Goal: Connect with others: Connect with other users

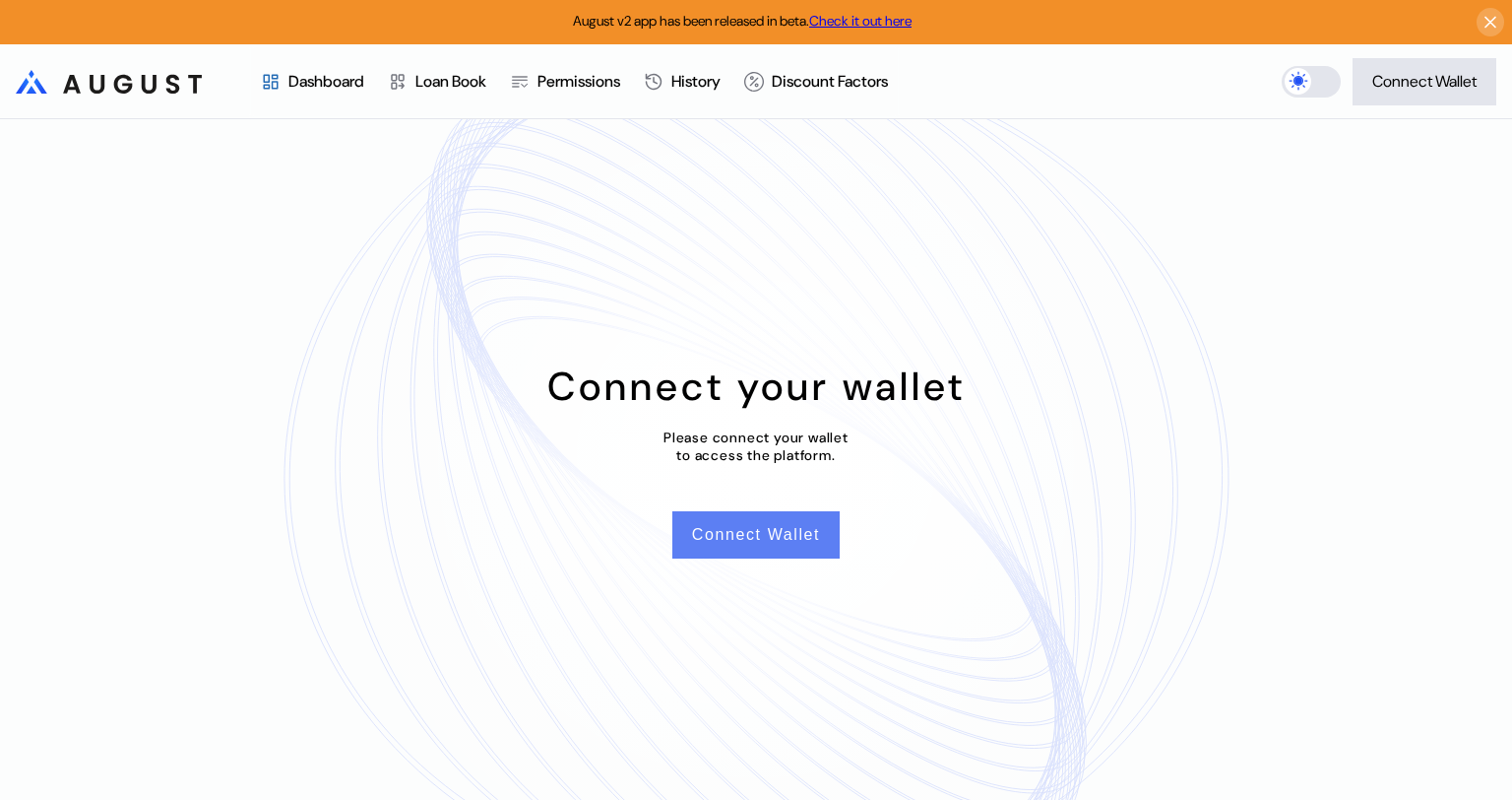
click at [767, 528] on button "Connect Wallet" at bounding box center [756, 534] width 167 height 47
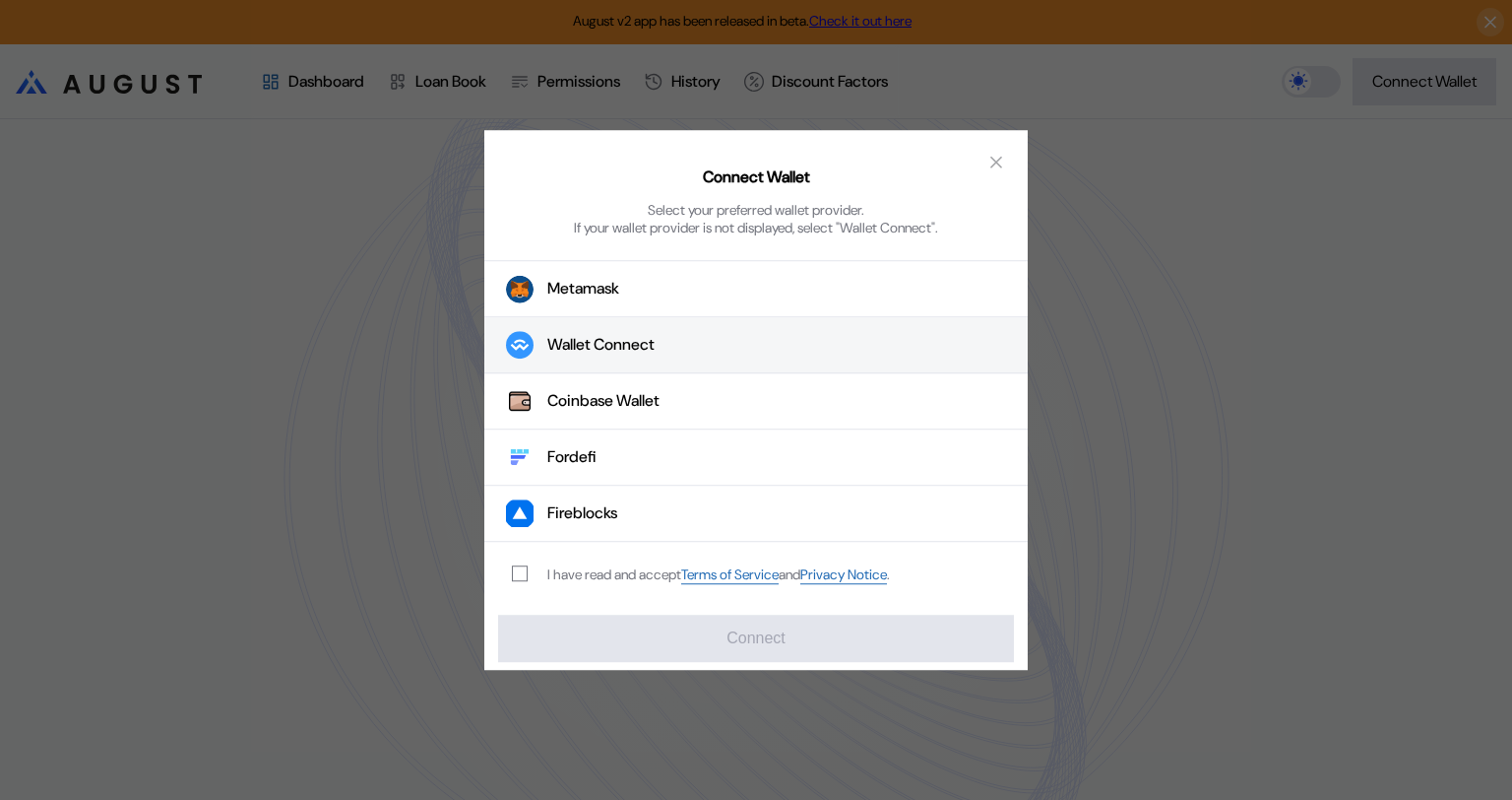
click at [623, 330] on button "Wallet Connect" at bounding box center [756, 345] width 544 height 56
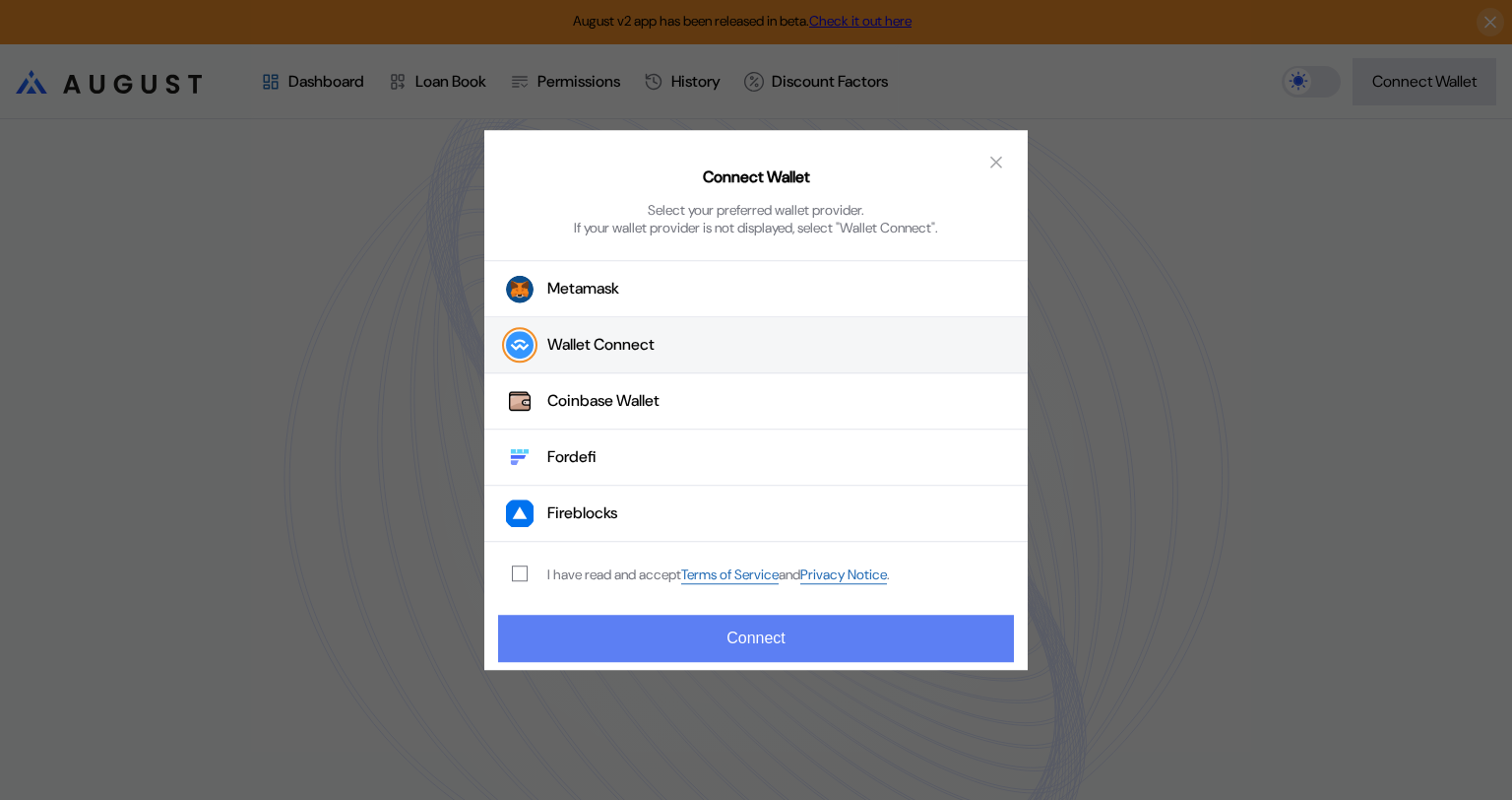
click at [789, 642] on button "Connect" at bounding box center [756, 638] width 516 height 47
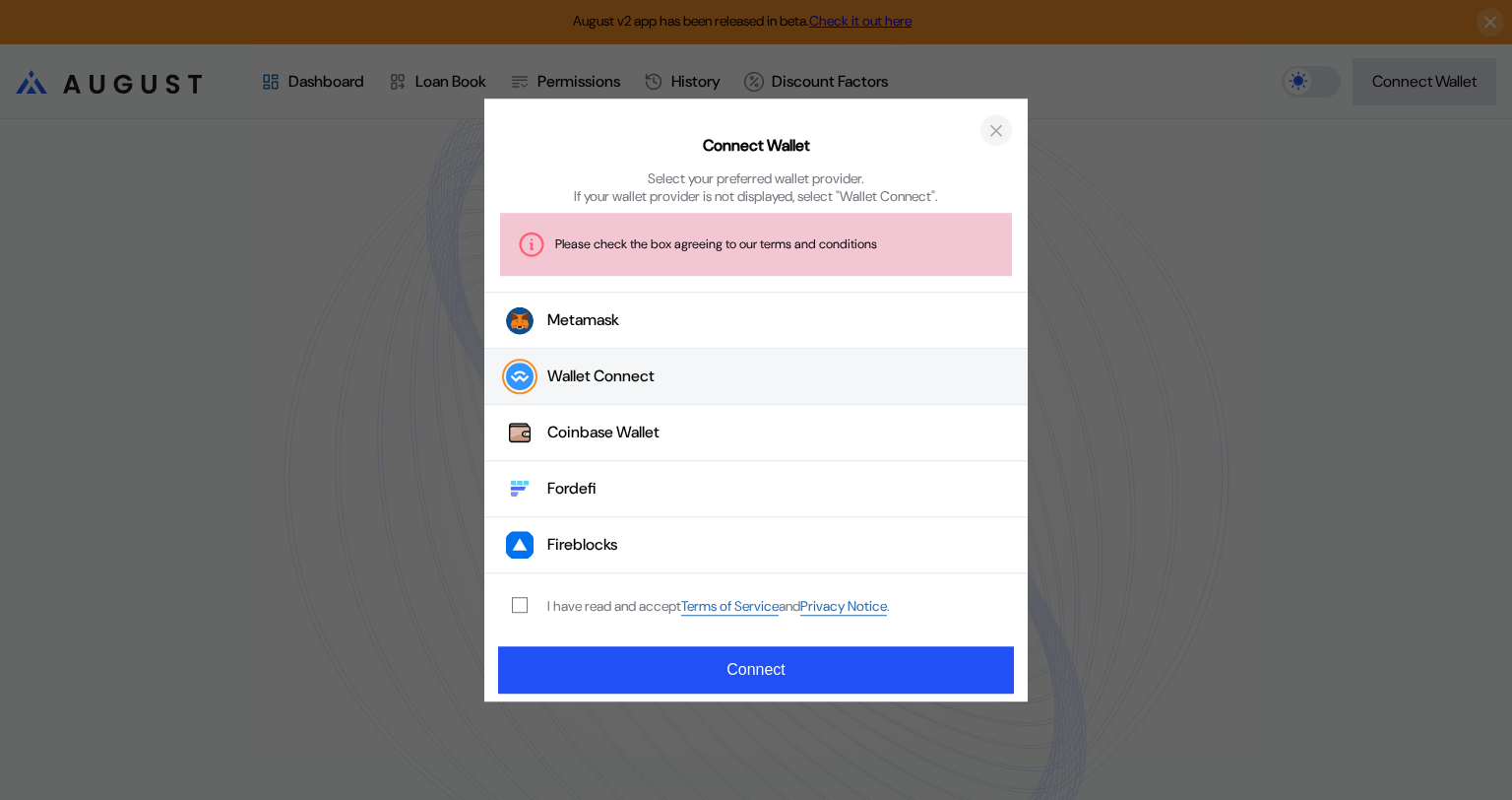
click at [993, 127] on icon "close modal" at bounding box center [996, 131] width 20 height 21
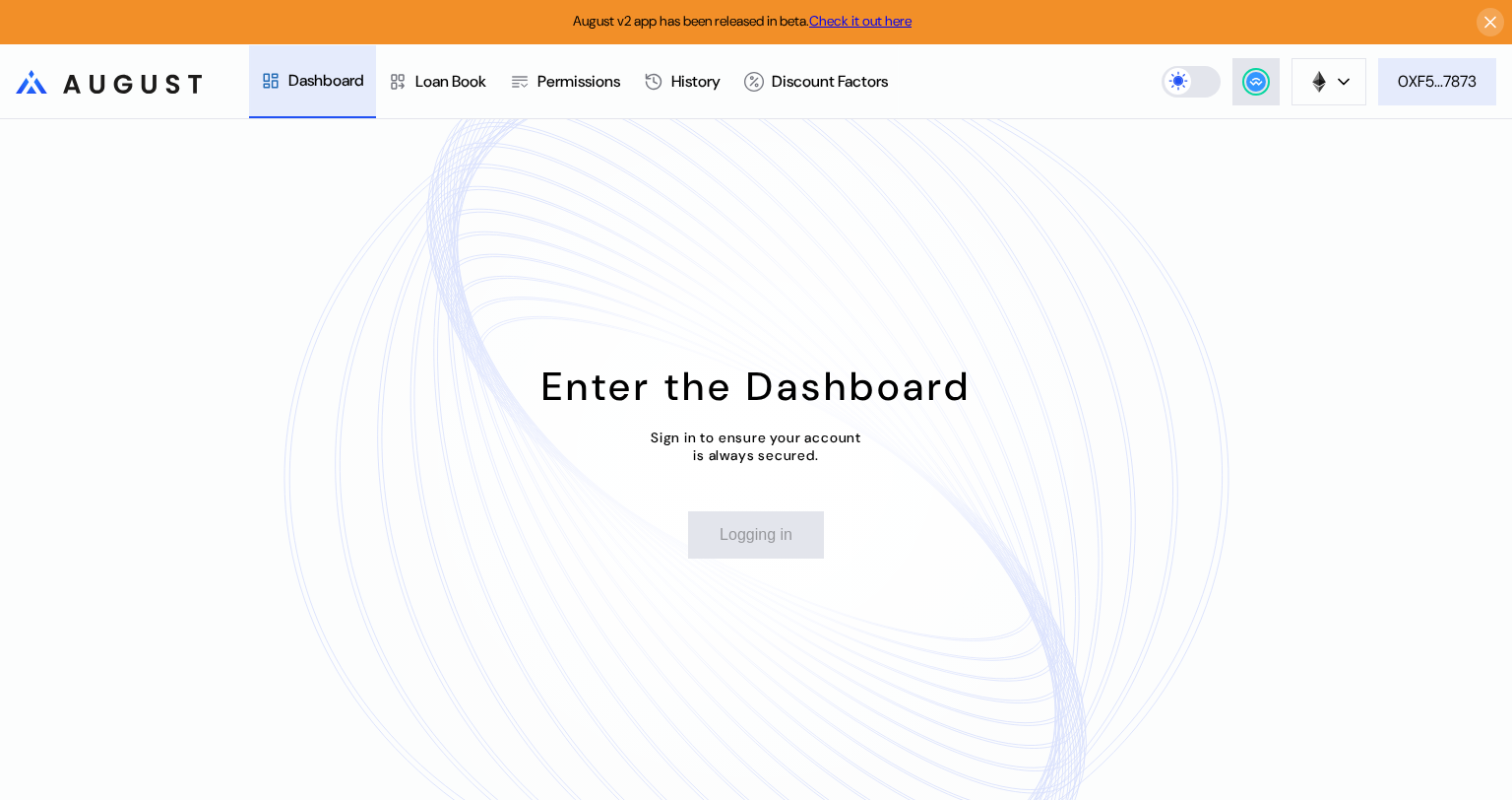
click at [1426, 88] on div "0XF5...7873" at bounding box center [1437, 81] width 79 height 21
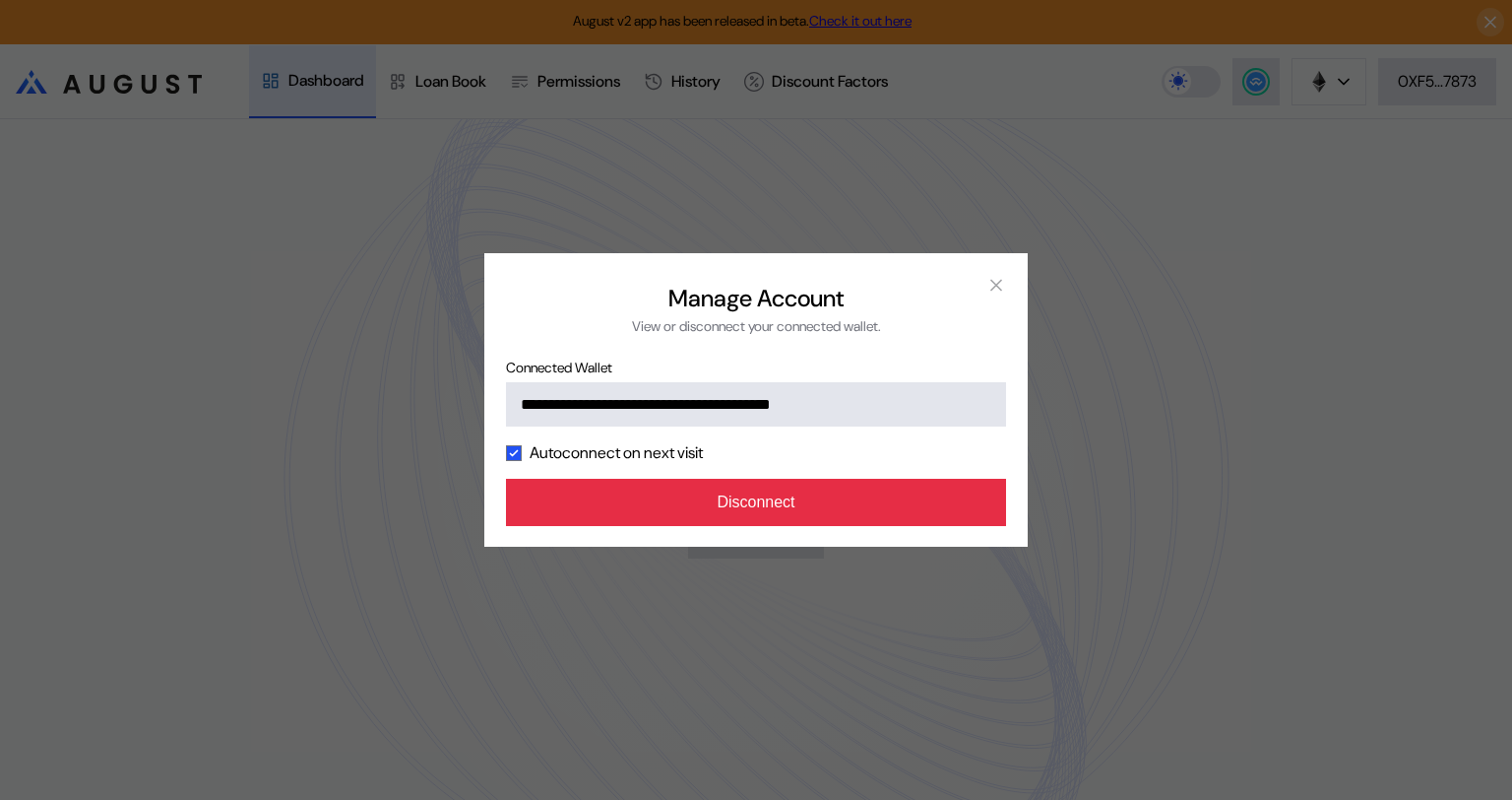
click at [850, 509] on button "Disconnect" at bounding box center [756, 501] width 500 height 47
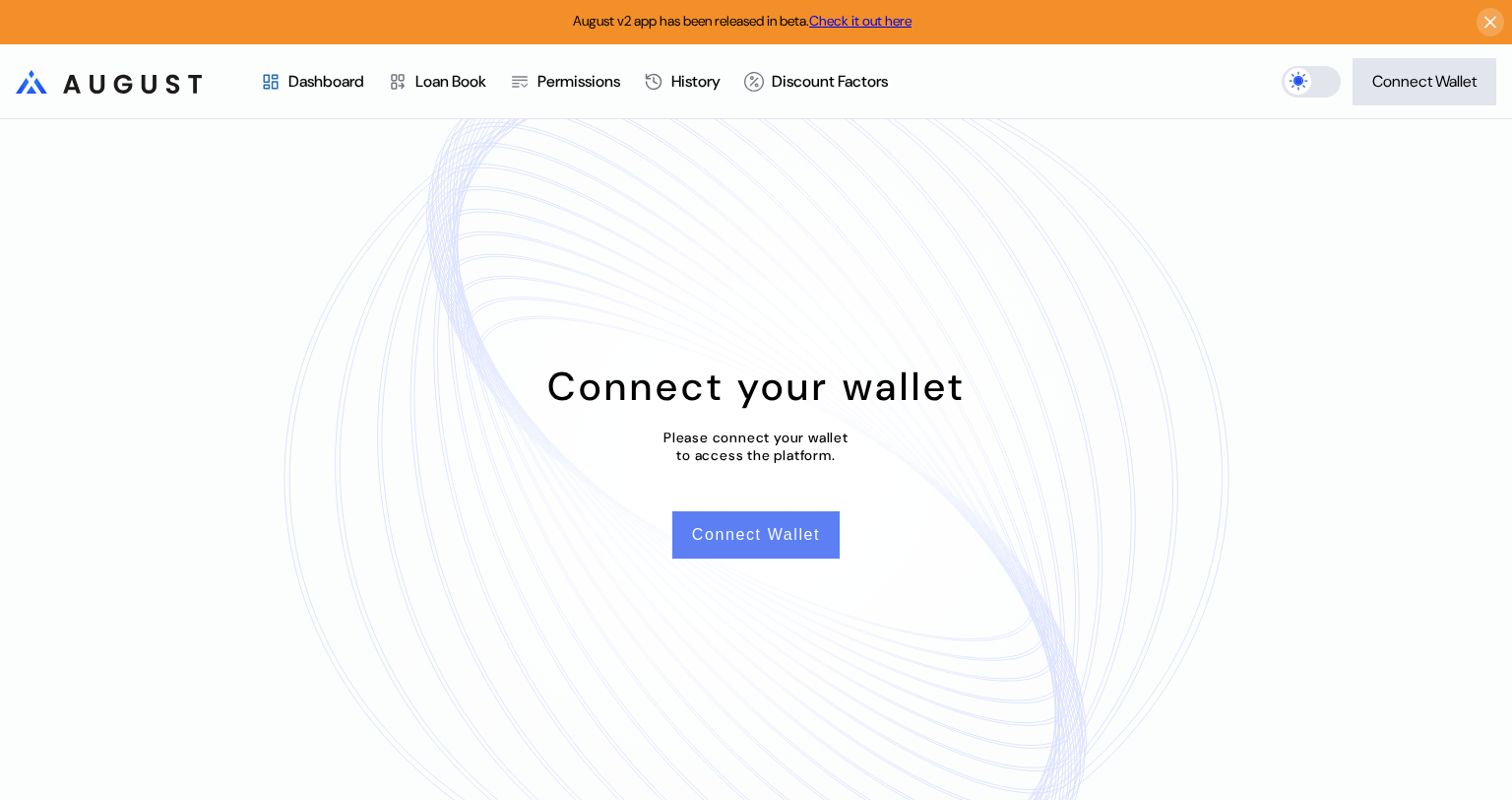
click at [773, 527] on button "Connect Wallet" at bounding box center [756, 534] width 167 height 47
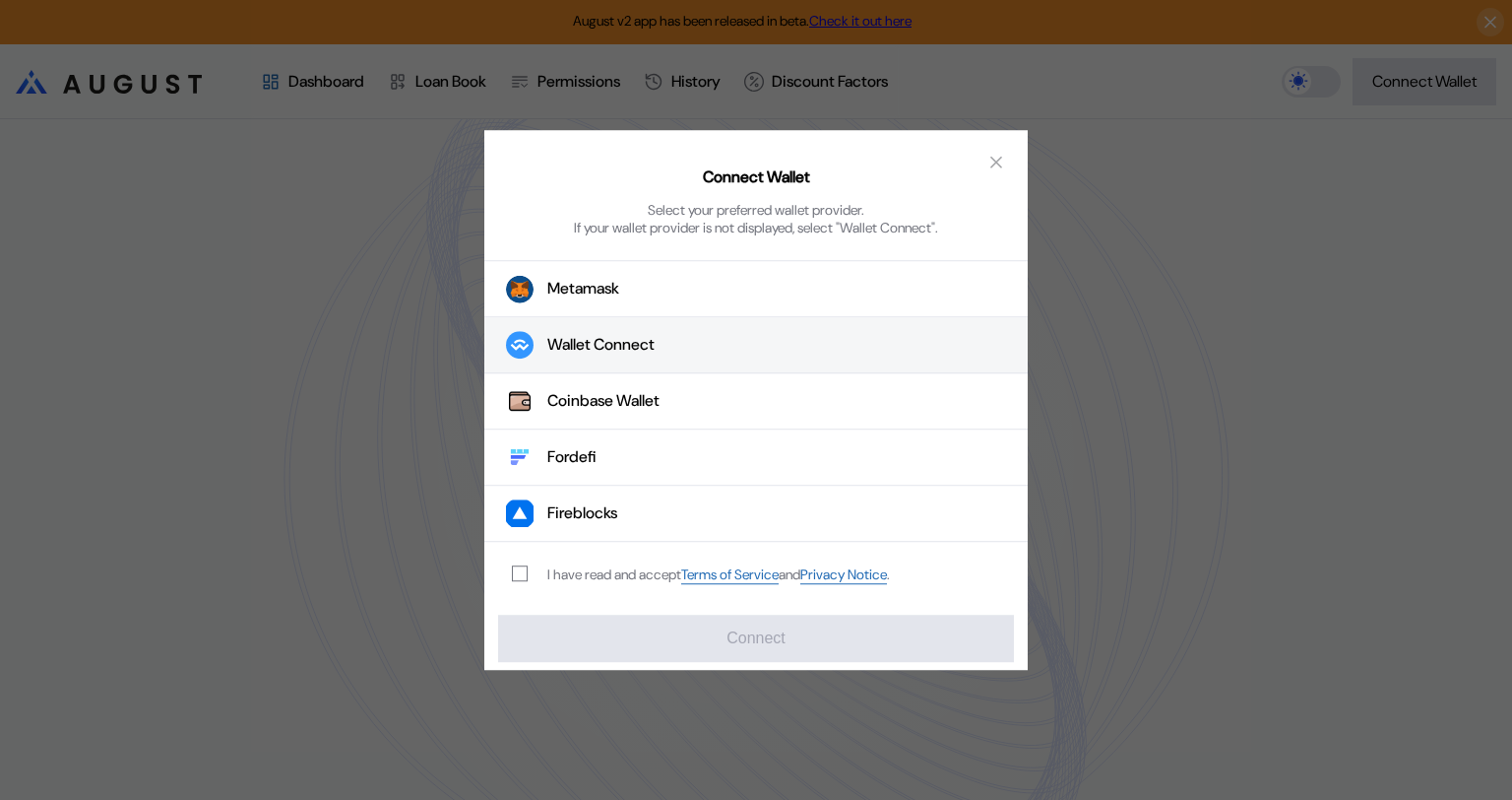
click at [676, 343] on button "Wallet Connect" at bounding box center [756, 345] width 544 height 56
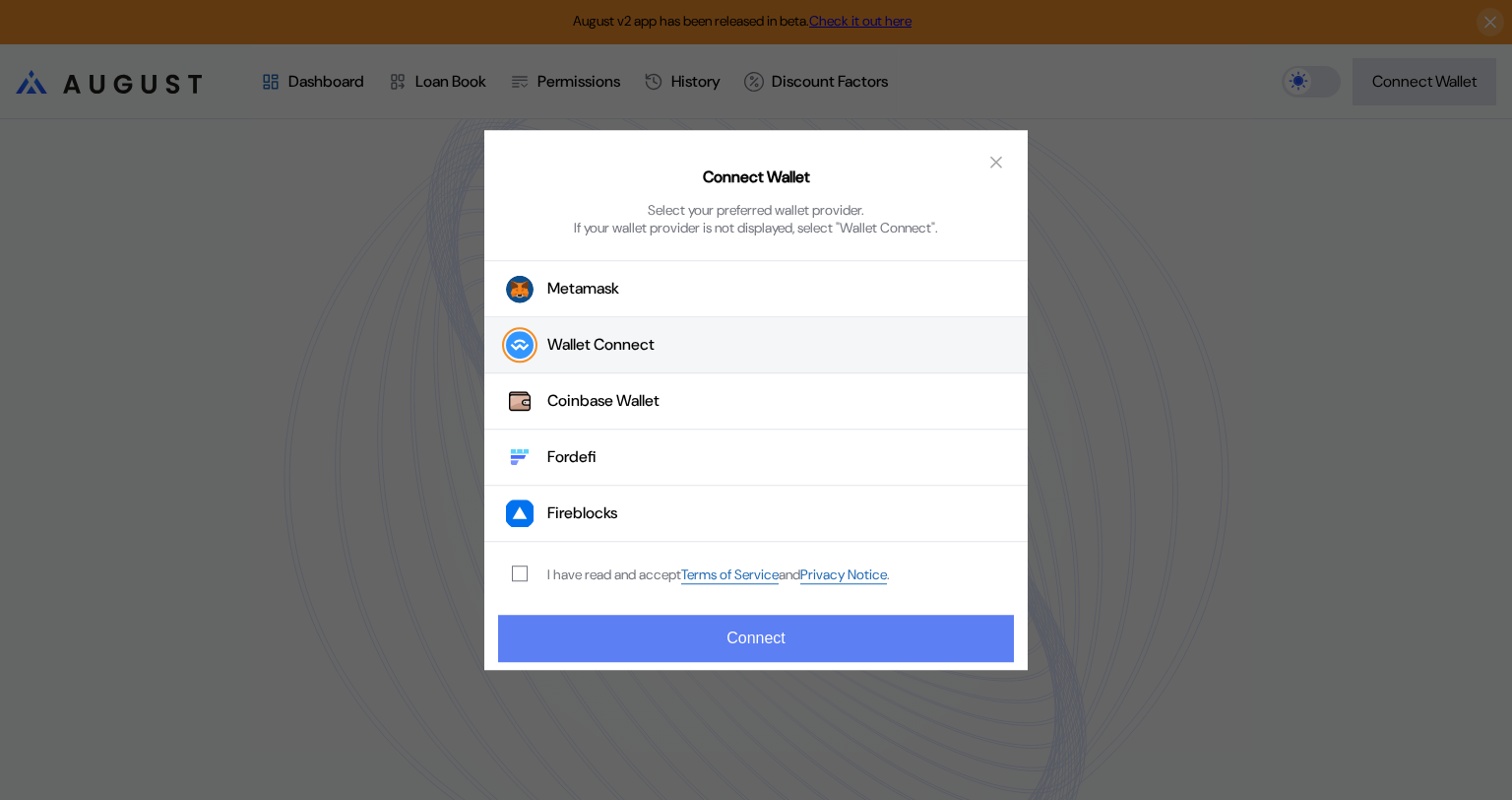
click at [782, 639] on button "Connect" at bounding box center [756, 638] width 516 height 47
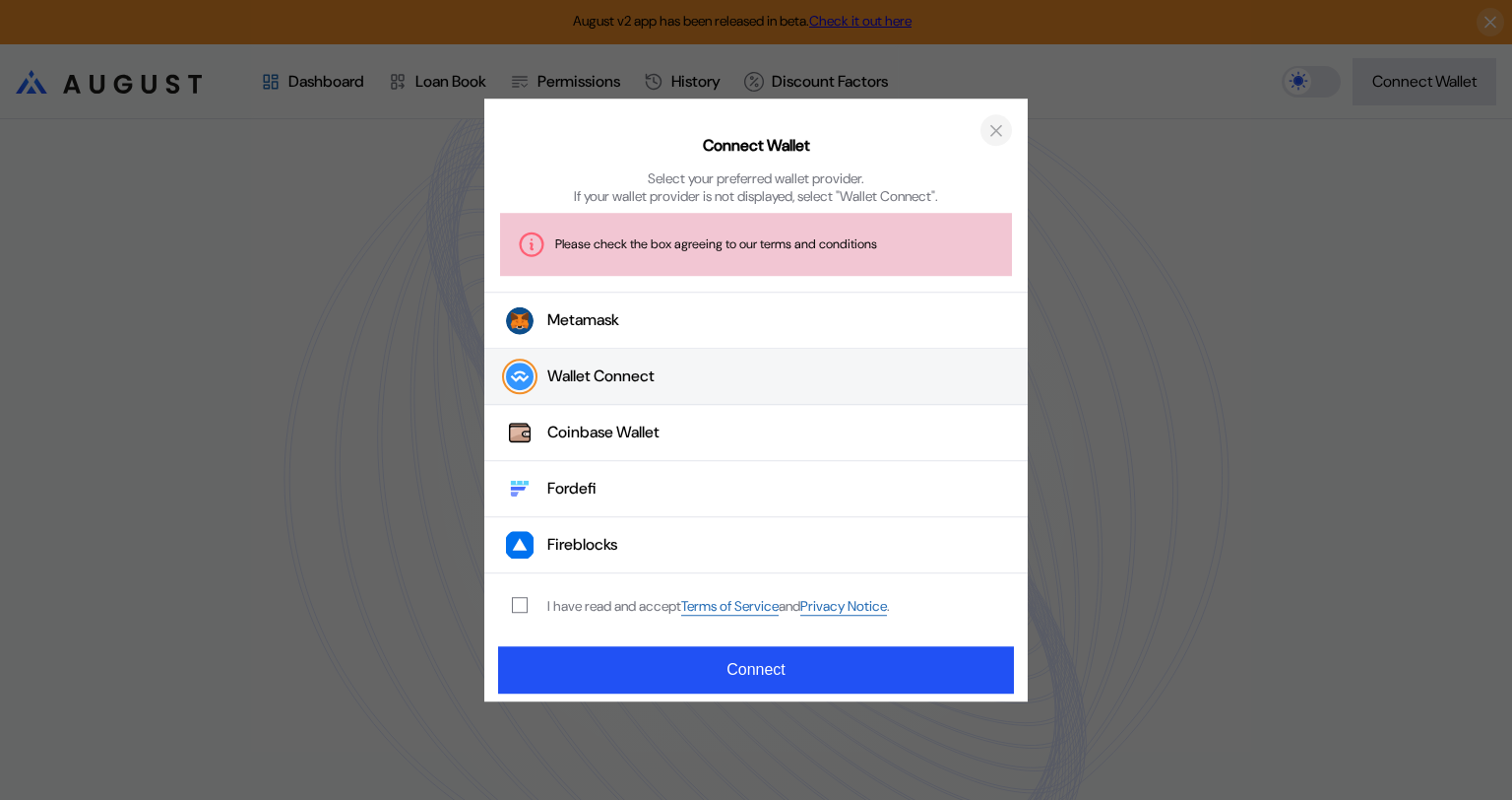
click at [996, 124] on icon "close modal" at bounding box center [996, 131] width 20 height 21
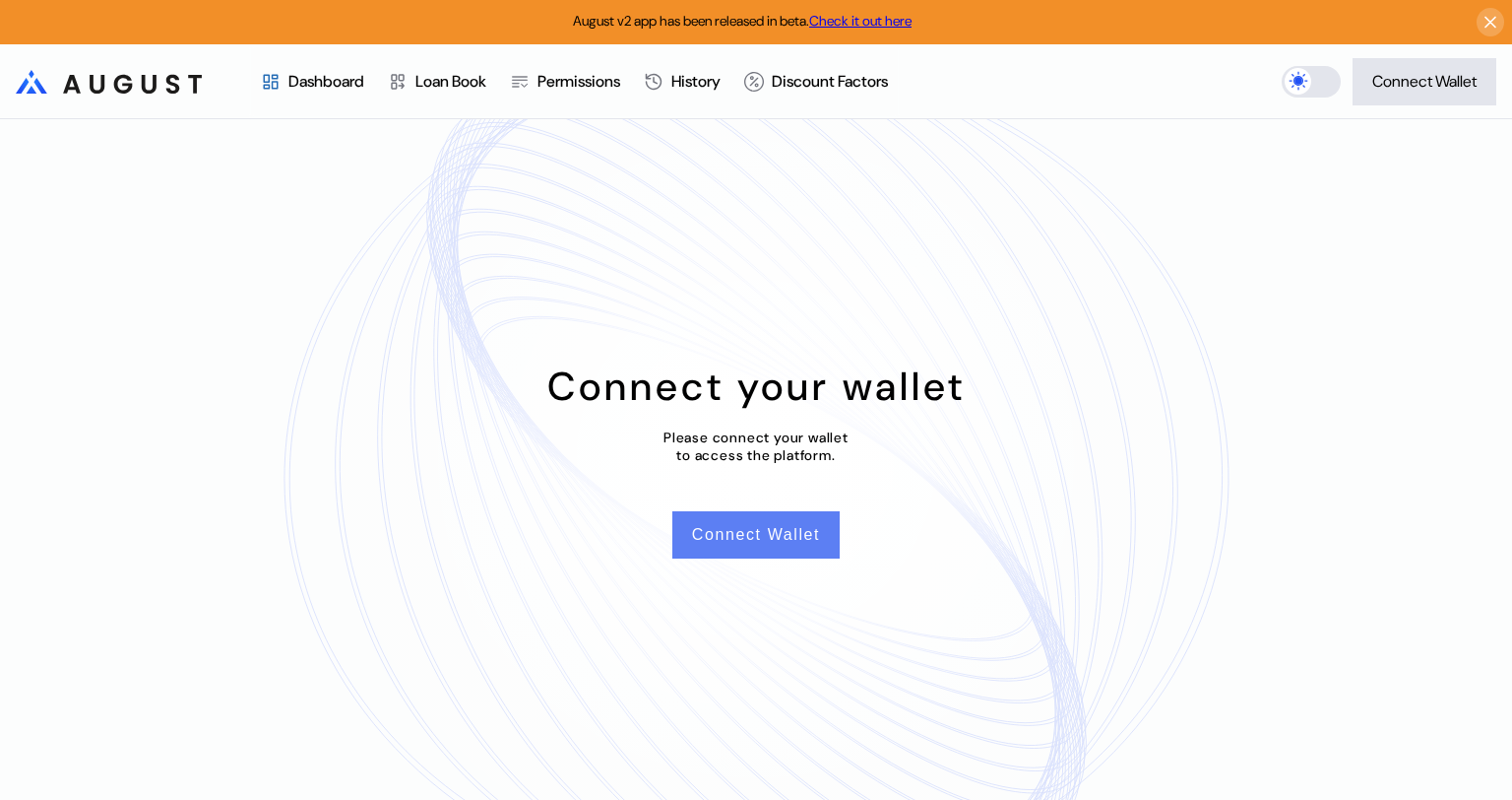
click at [794, 536] on button "Connect Wallet" at bounding box center [756, 534] width 167 height 47
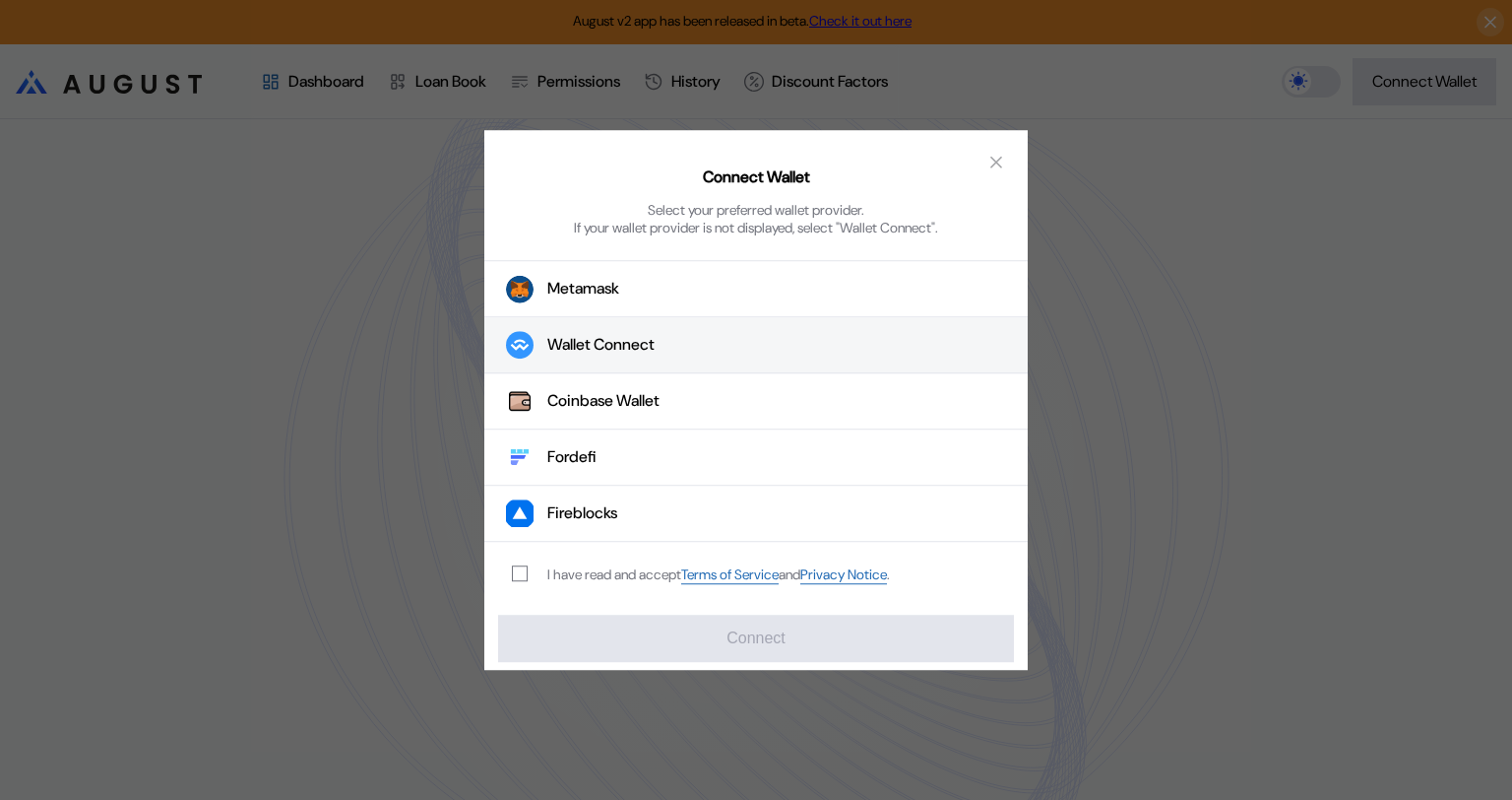
click at [638, 352] on div "Wallet Connect" at bounding box center [602, 345] width 108 height 21
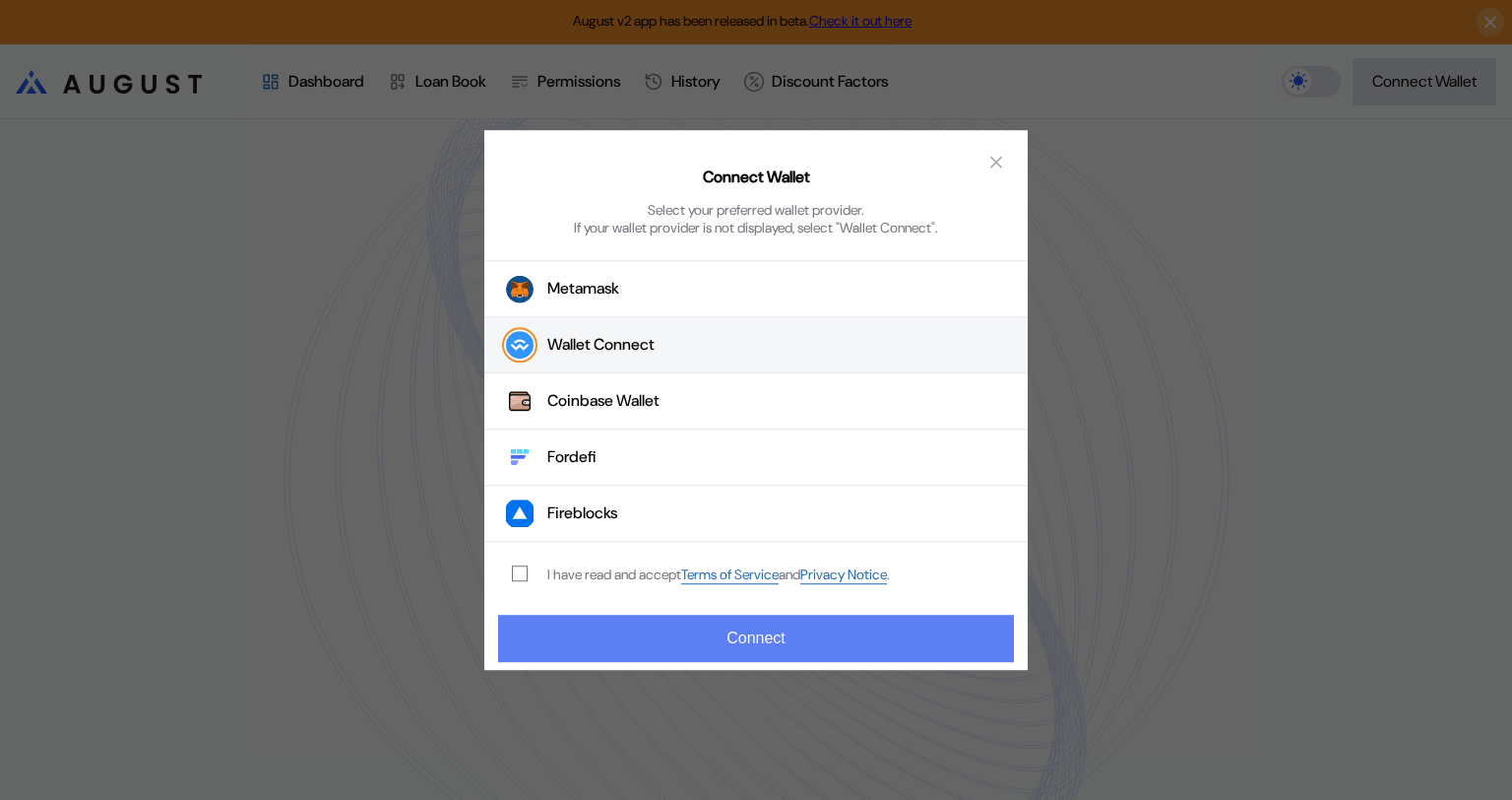
click at [759, 632] on button "Connect" at bounding box center [756, 638] width 516 height 47
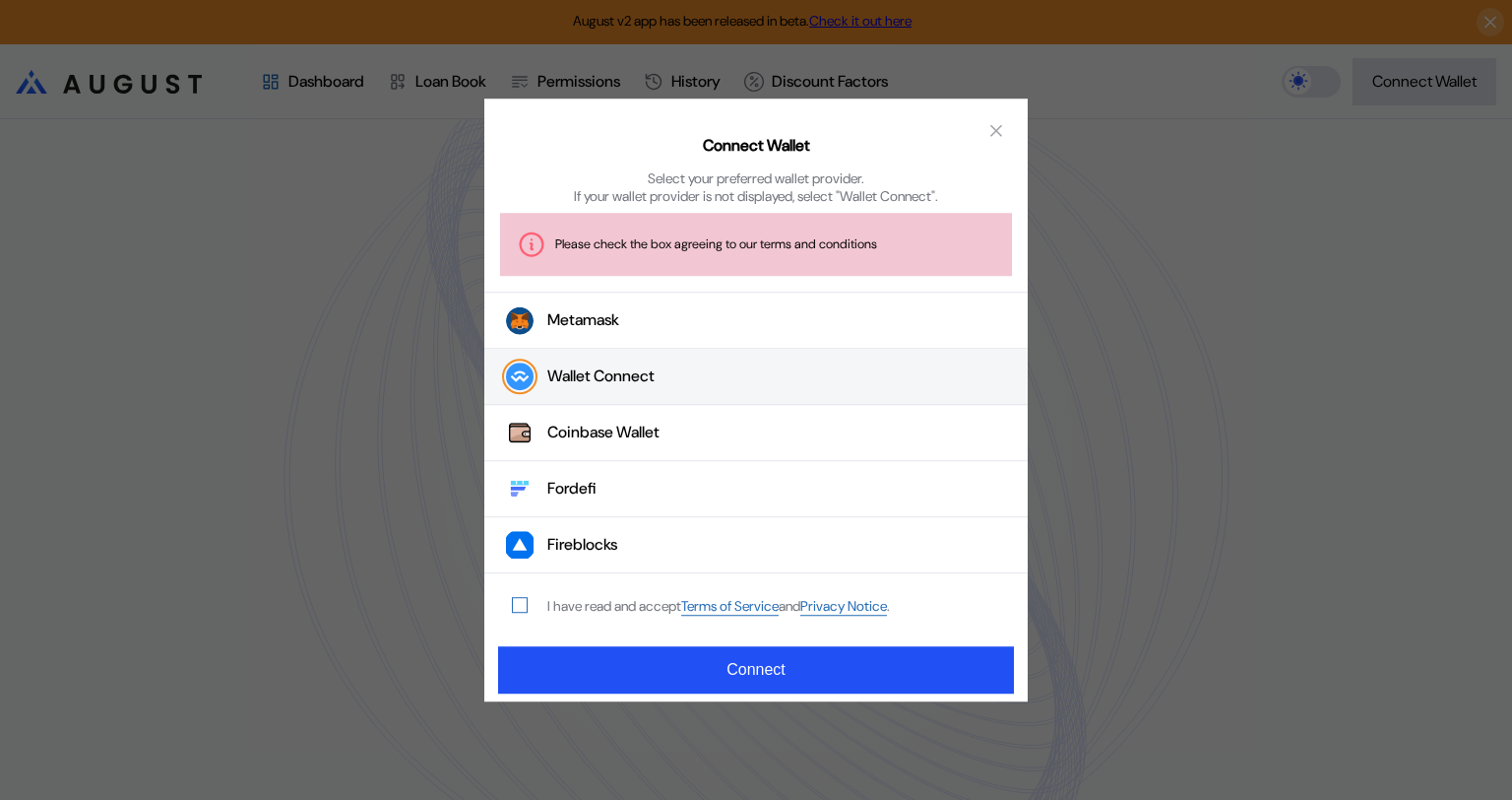
click at [513, 603] on span "modal" at bounding box center [520, 605] width 14 height 14
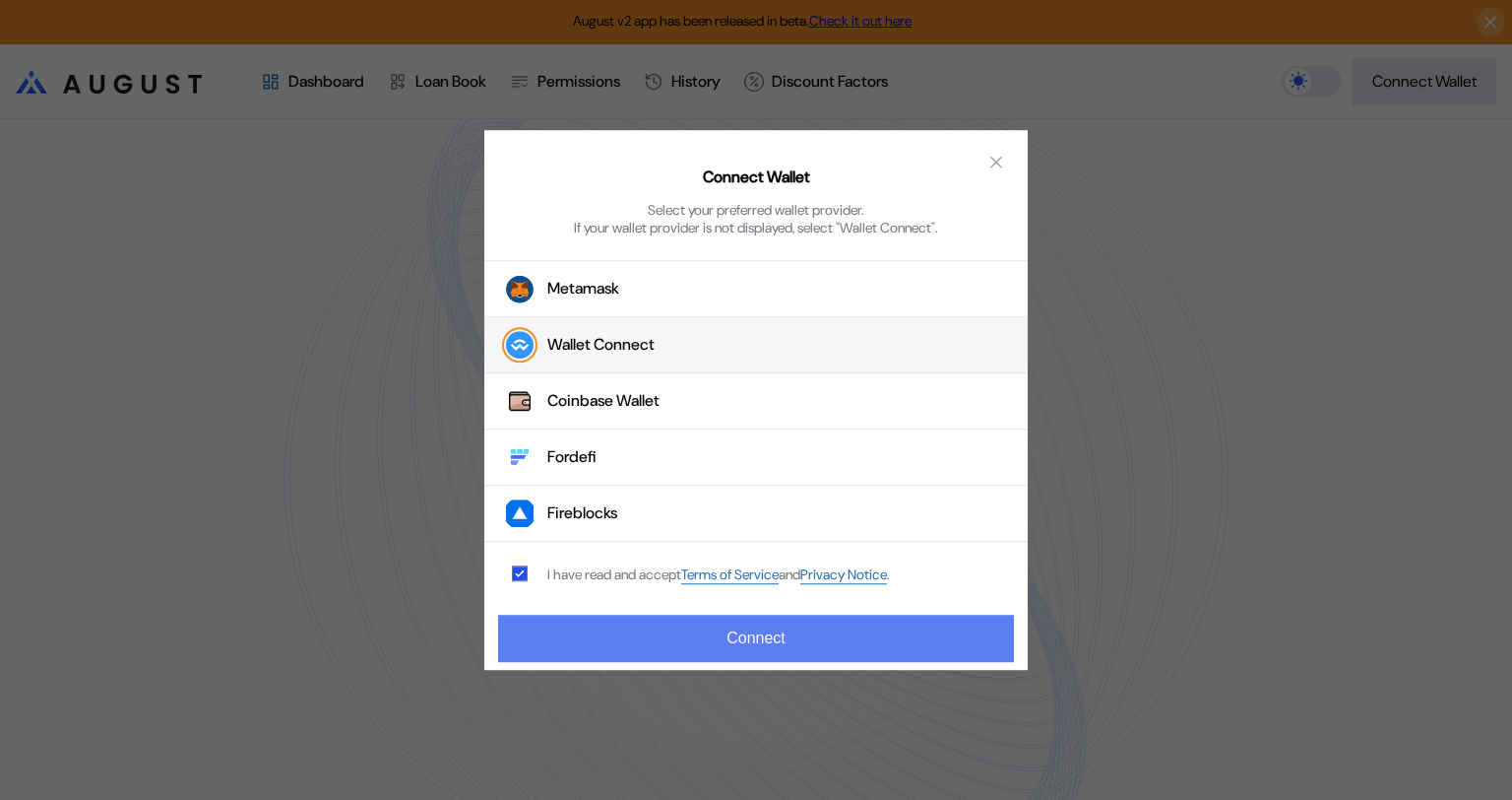
click at [757, 632] on button "Connect" at bounding box center [756, 638] width 516 height 47
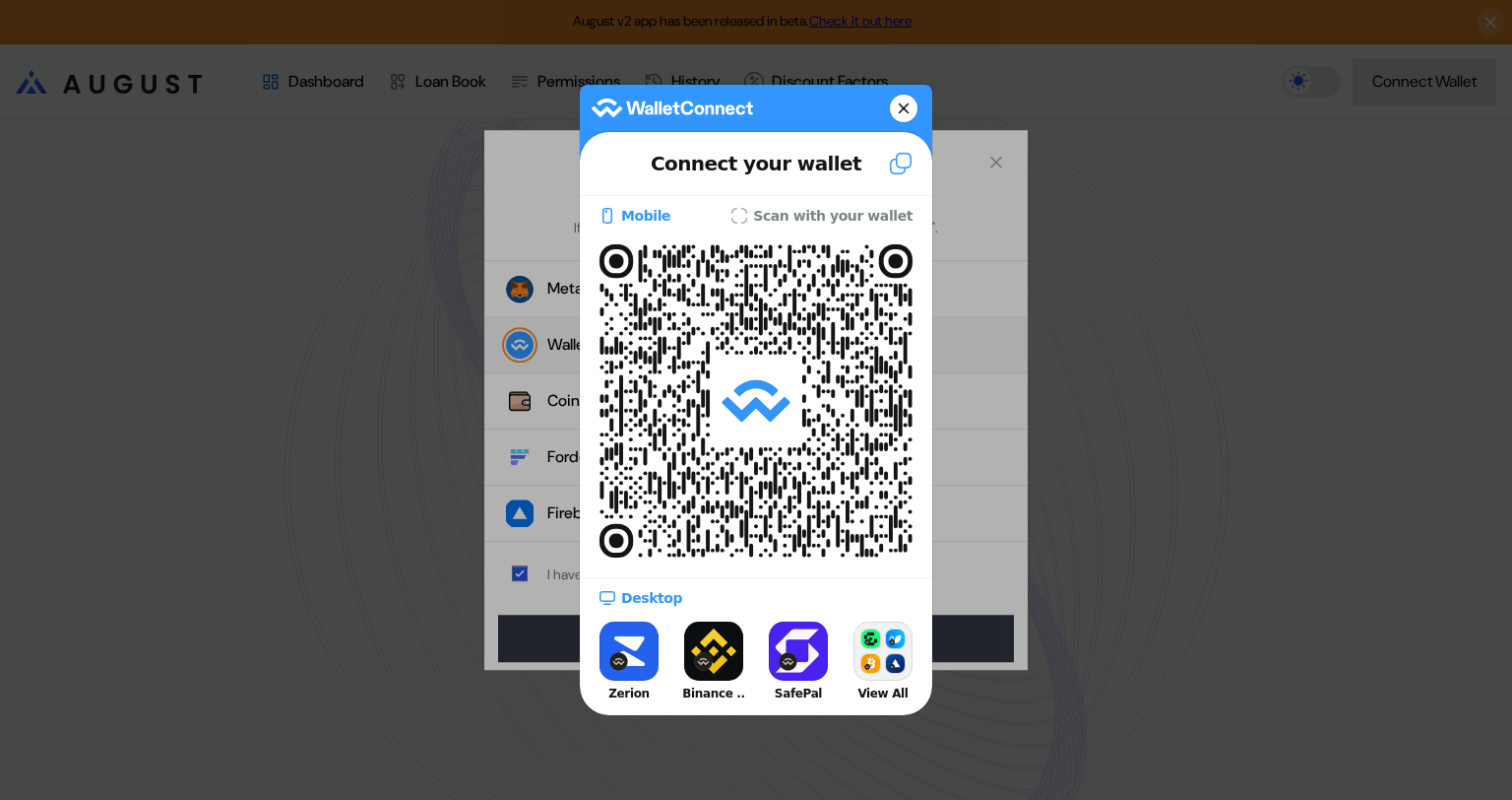
click at [897, 99] on button at bounding box center [904, 109] width 28 height 28
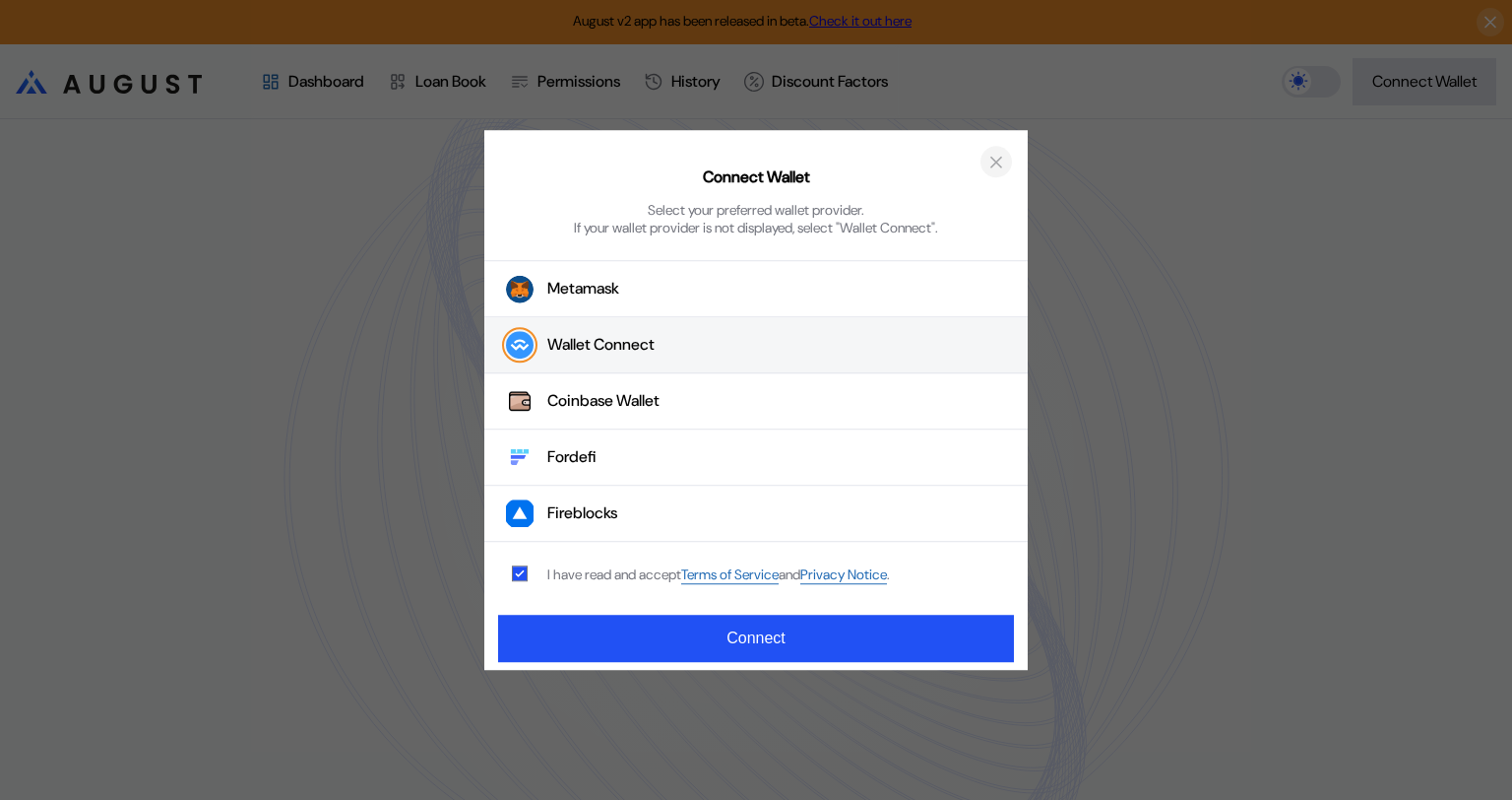
click at [1004, 160] on icon "close modal" at bounding box center [996, 161] width 20 height 21
